Goal: Transaction & Acquisition: Download file/media

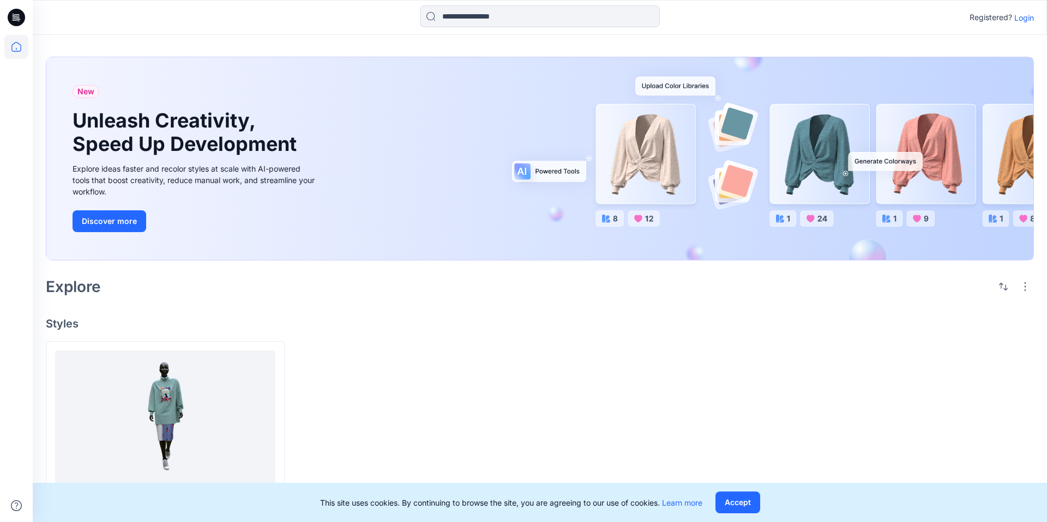
click at [1023, 16] on p "Login" at bounding box center [1024, 17] width 20 height 11
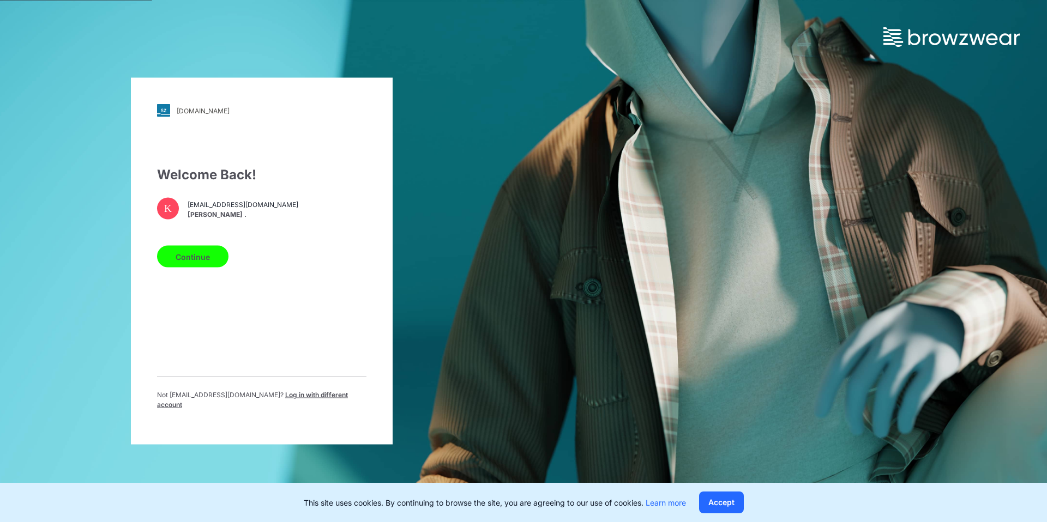
click at [189, 264] on button "Continue" at bounding box center [192, 257] width 71 height 22
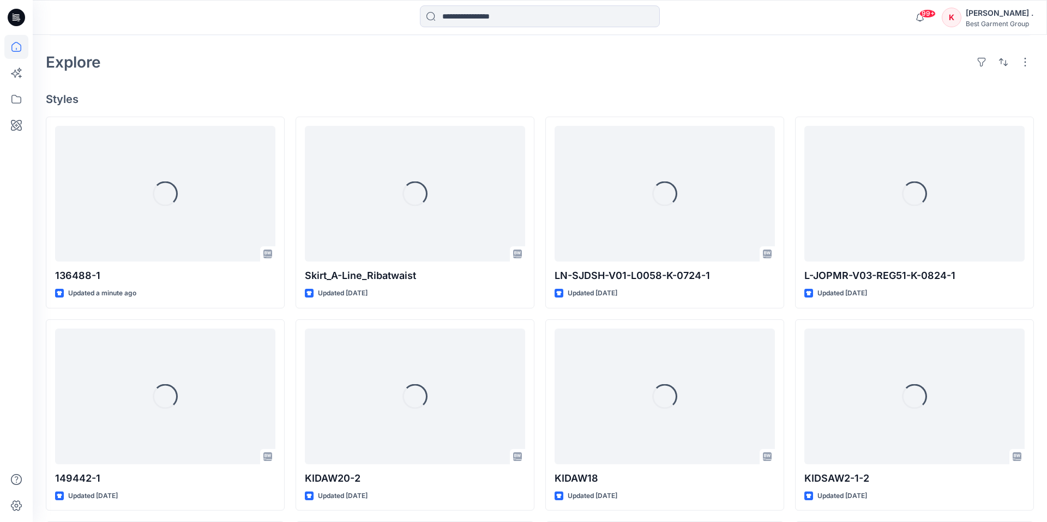
scroll to position [234, 0]
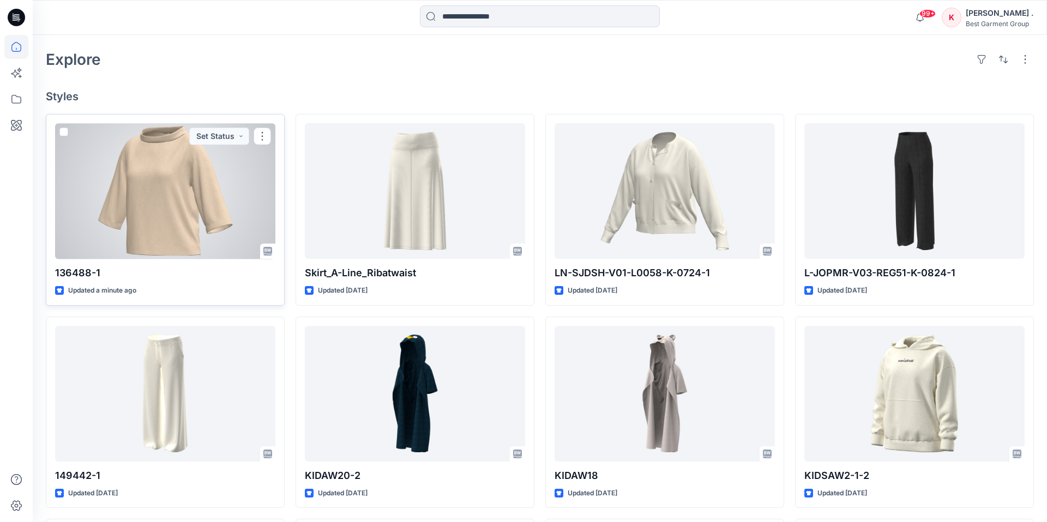
click at [213, 201] on div at bounding box center [165, 191] width 220 height 136
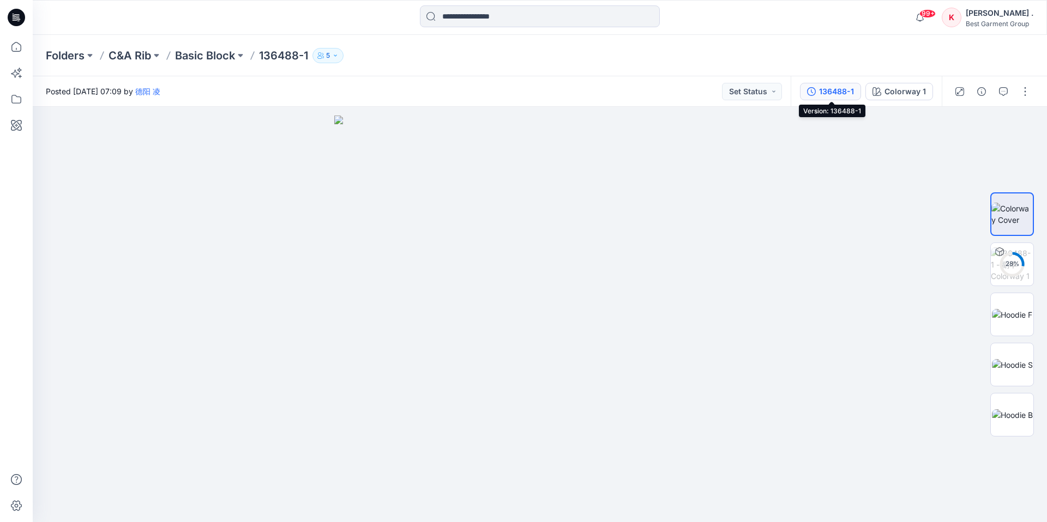
click at [844, 94] on div "136488-1" at bounding box center [836, 92] width 35 height 12
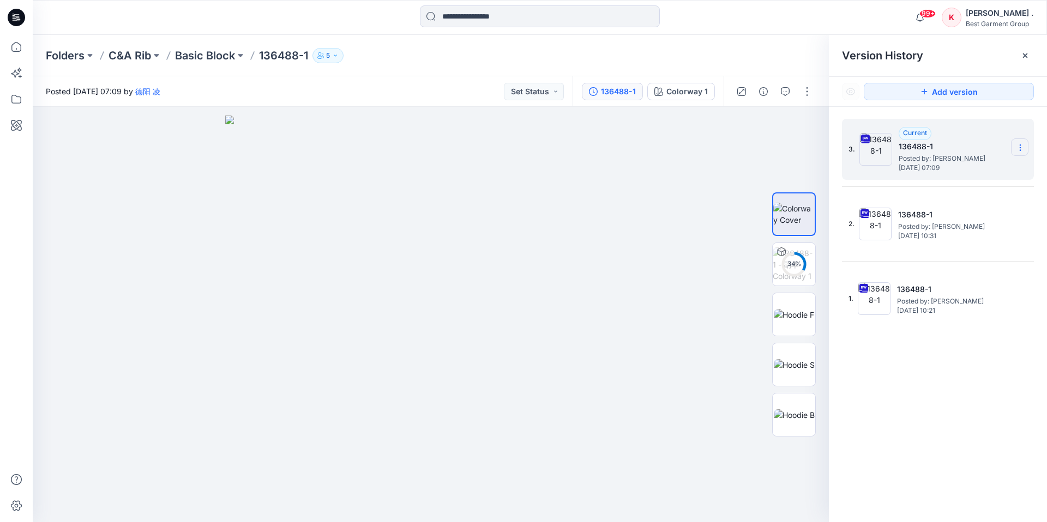
click at [1017, 148] on icon at bounding box center [1020, 147] width 9 height 9
click at [943, 171] on span "Download Source BW File" at bounding box center [965, 169] width 92 height 13
